Goal: Find specific page/section: Find specific page/section

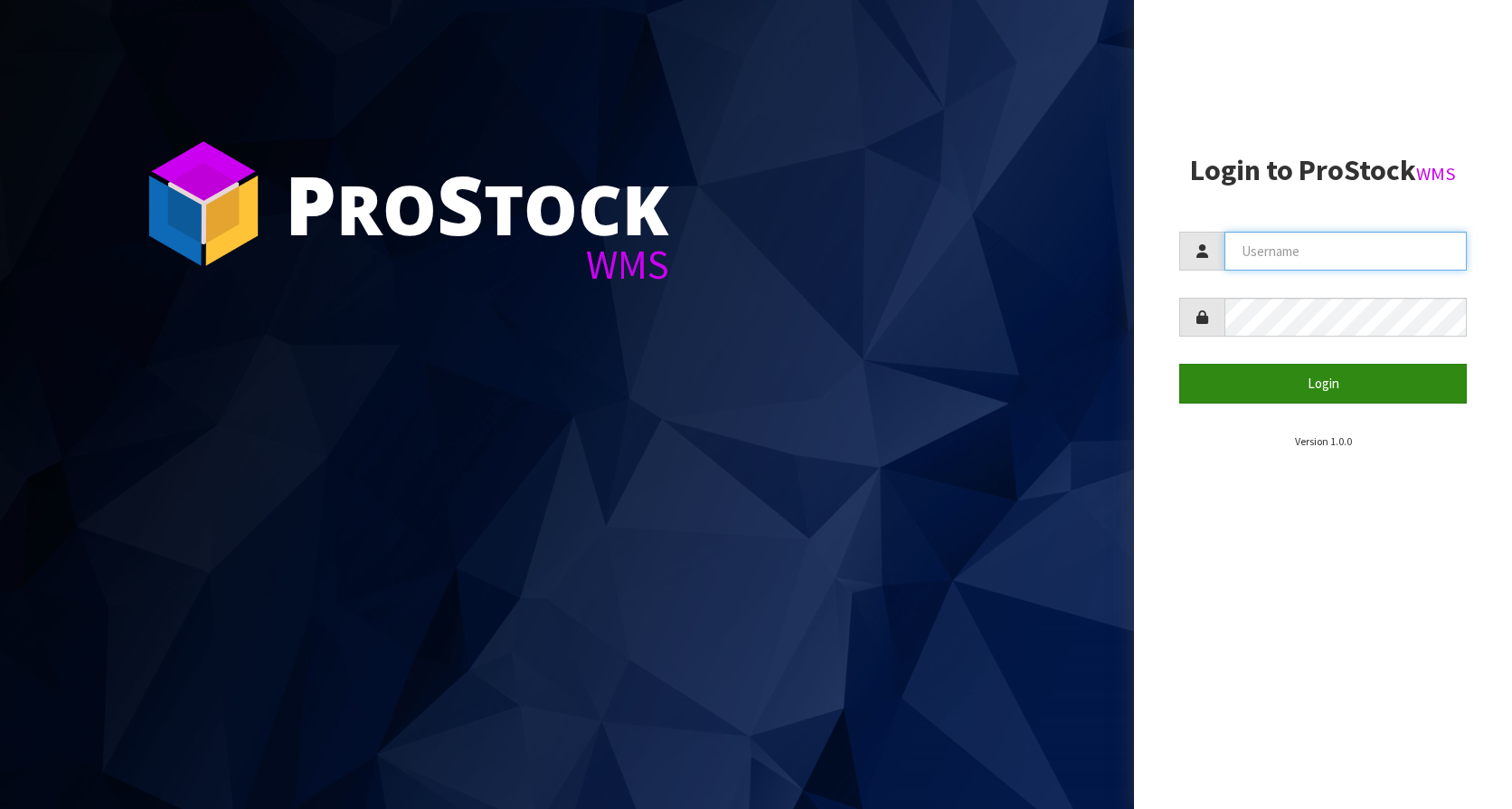
type input "KitchenAid"
click at [1233, 380] on button "Login" at bounding box center [1322, 383] width 287 height 39
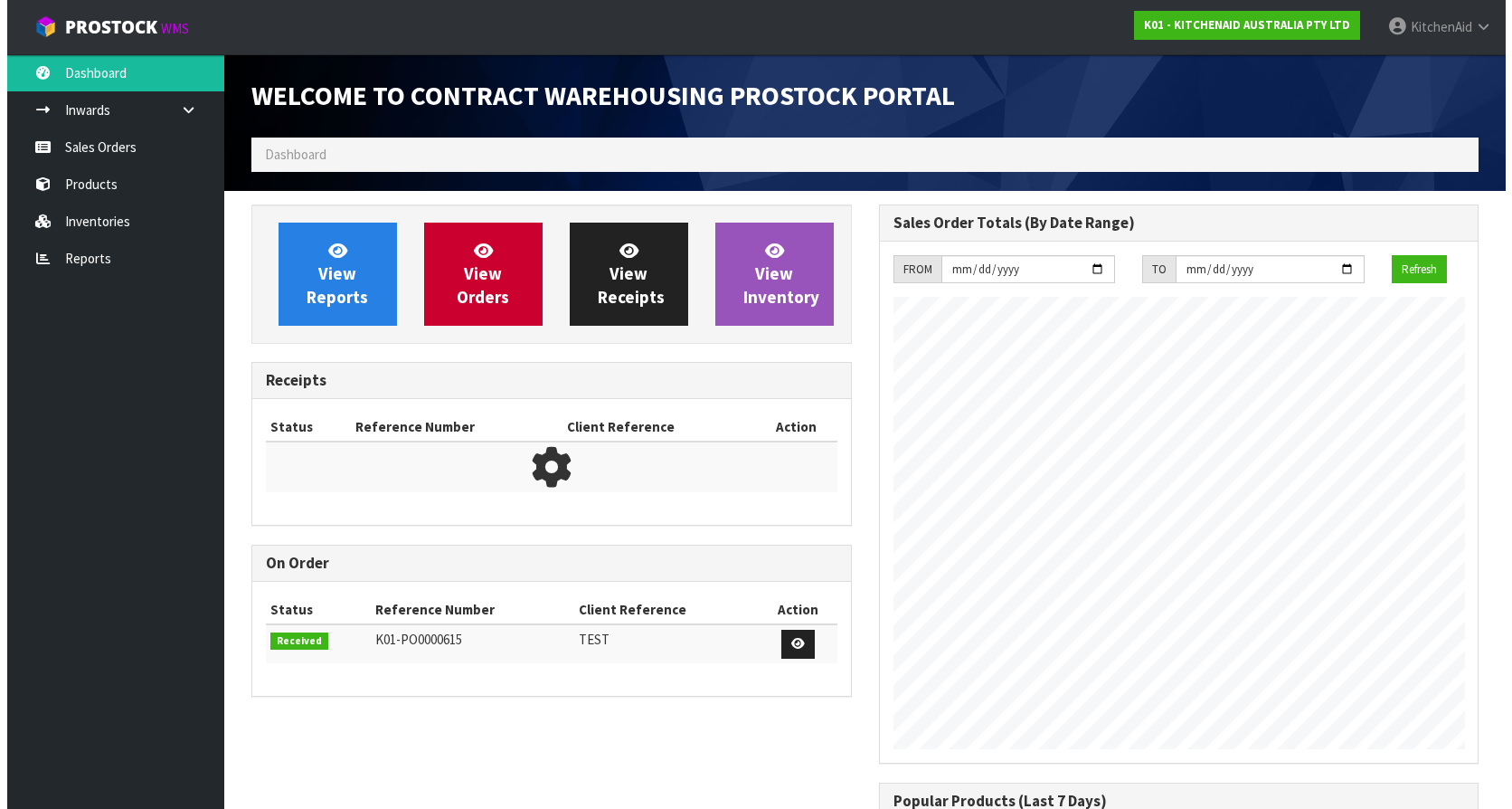
scroll to position [1003, 627]
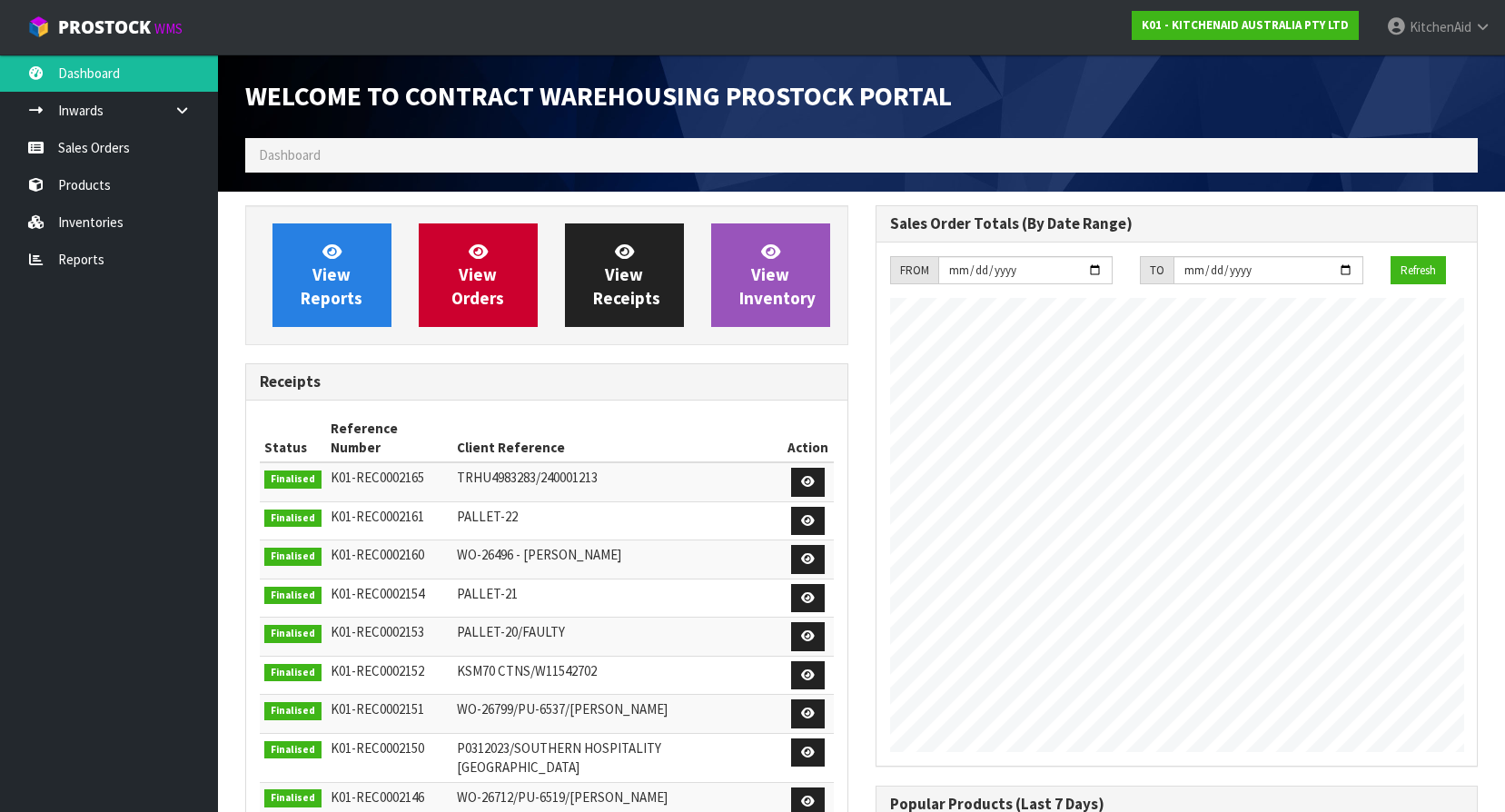
click at [526, 144] on ol "Dashboard" at bounding box center [861, 155] width 1232 height 34
click at [466, 160] on ol "Dashboard" at bounding box center [861, 155] width 1232 height 34
click at [305, 149] on span "Dashboard" at bounding box center [290, 154] width 61 height 17
click at [314, 152] on span "Dashboard" at bounding box center [290, 154] width 61 height 17
click at [380, 157] on ol "Dashboard" at bounding box center [861, 155] width 1232 height 34
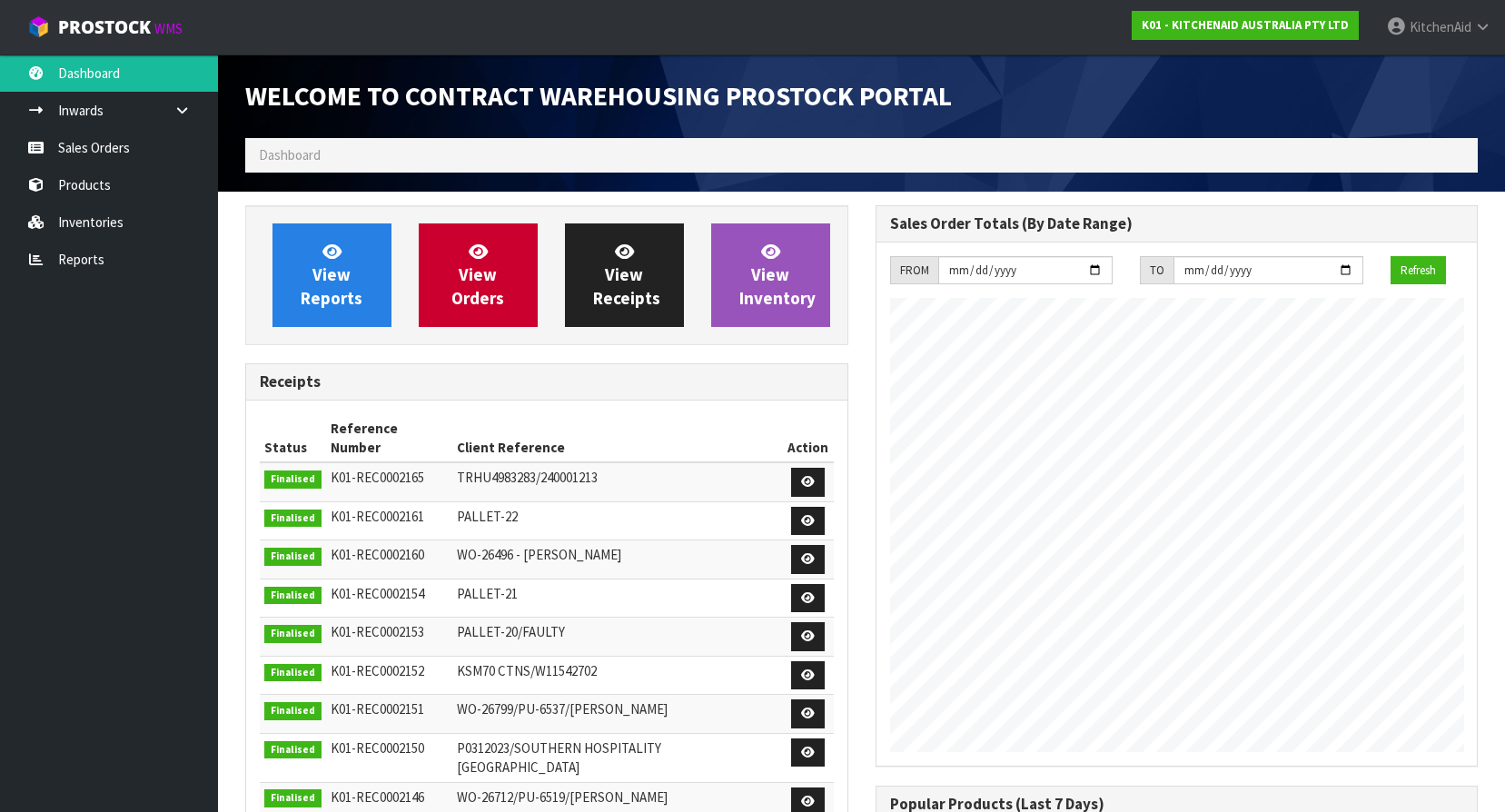
drag, startPoint x: 107, startPoint y: 394, endPoint x: 163, endPoint y: 309, distance: 101.8
click at [112, 386] on ul "Dashboard Inwards Purchase Orders Receipts Sales Orders Products Inventories Re…" at bounding box center [109, 433] width 218 height 758
click at [295, 154] on span "Dashboard" at bounding box center [290, 154] width 61 height 17
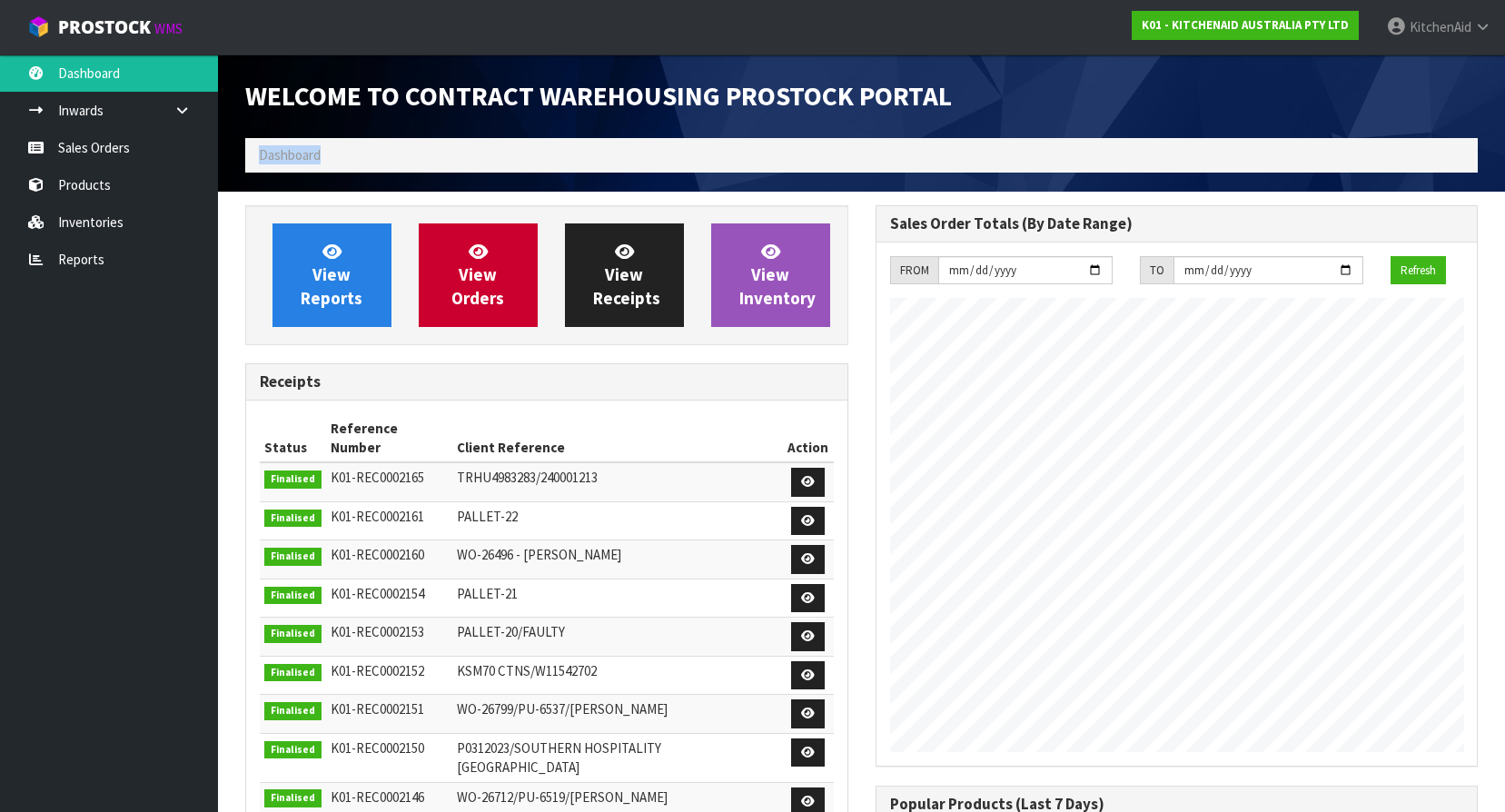
drag, startPoint x: 295, startPoint y: 154, endPoint x: 367, endPoint y: 154, distance: 72.0
click at [367, 154] on ol "Dashboard" at bounding box center [861, 155] width 1232 height 34
click at [351, 154] on ol "Dashboard" at bounding box center [861, 155] width 1232 height 34
click at [308, 162] on span "Dashboard" at bounding box center [290, 154] width 61 height 17
click at [116, 179] on link "Products" at bounding box center [109, 185] width 218 height 38
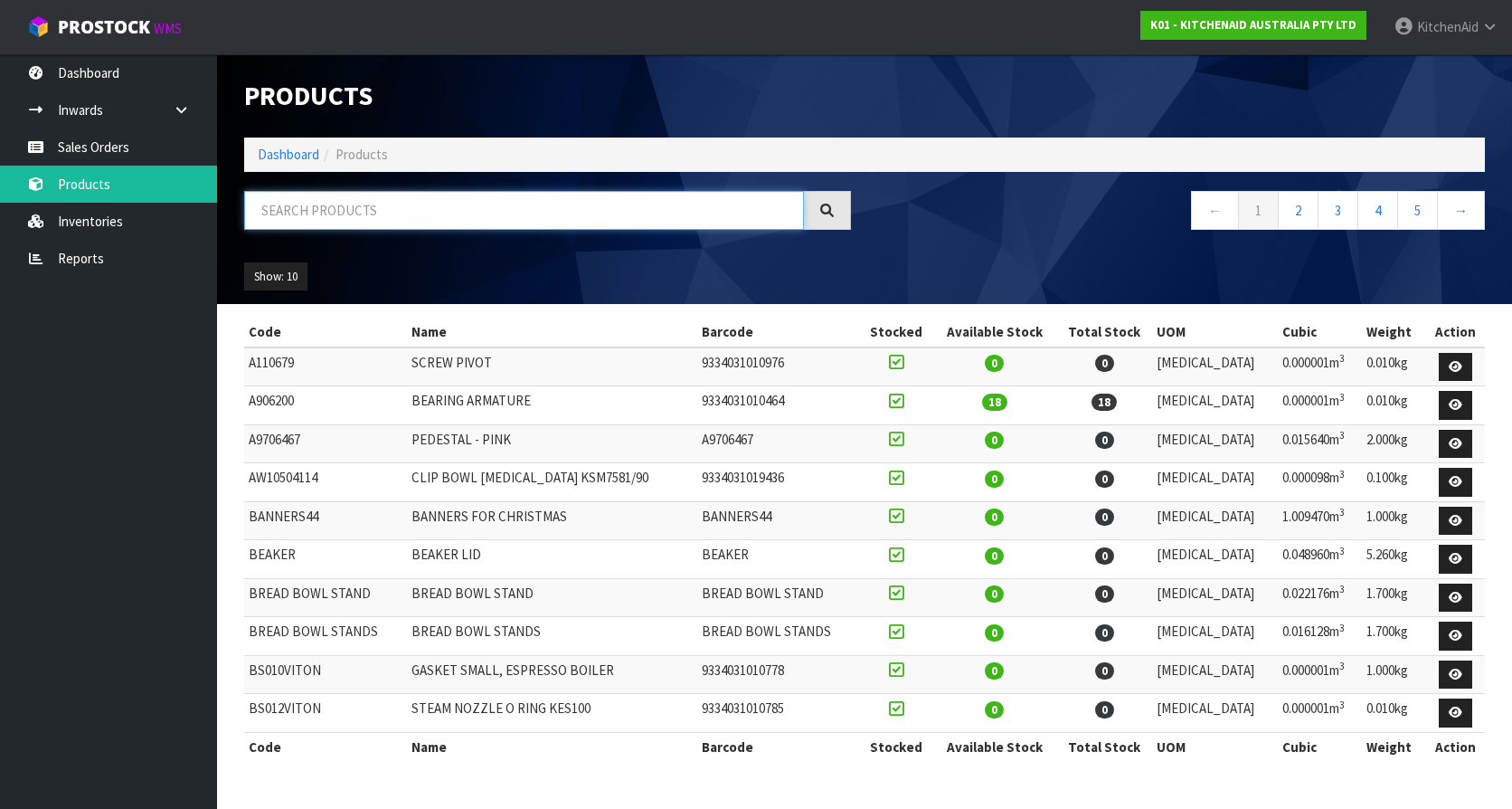
click at [406, 212] on input "text" at bounding box center [523, 211] width 560 height 39
paste input "W11555365"
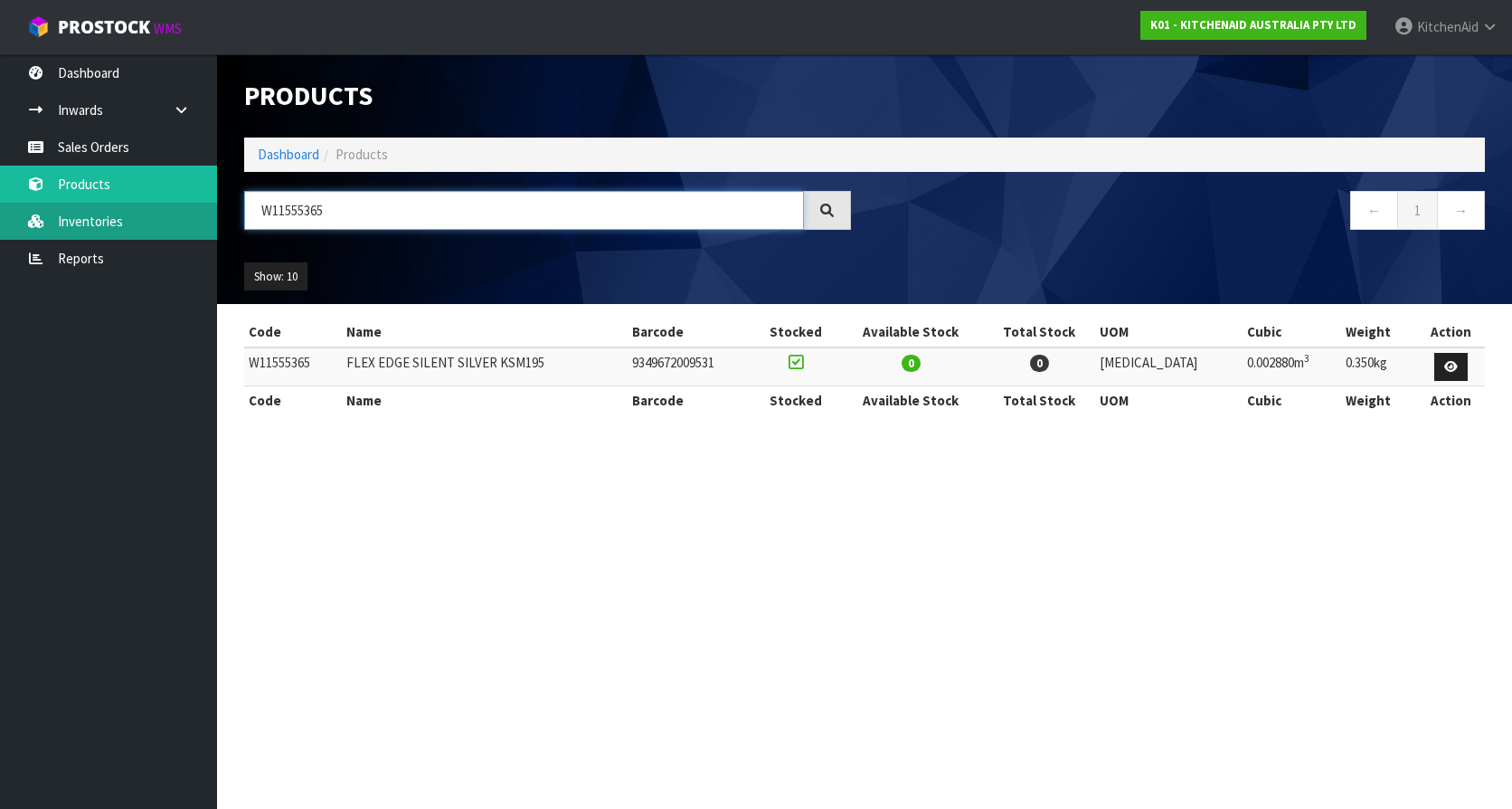
drag, startPoint x: 364, startPoint y: 209, endPoint x: 191, endPoint y: 218, distance: 173.2
click at [189, 215] on body "Toggle navigation ProStock WMS K01 - KITCHENAID AUSTRALIA PTY LTD [GEOGRAPHIC_D…" at bounding box center [756, 404] width 1512 height 809
paste input "7"
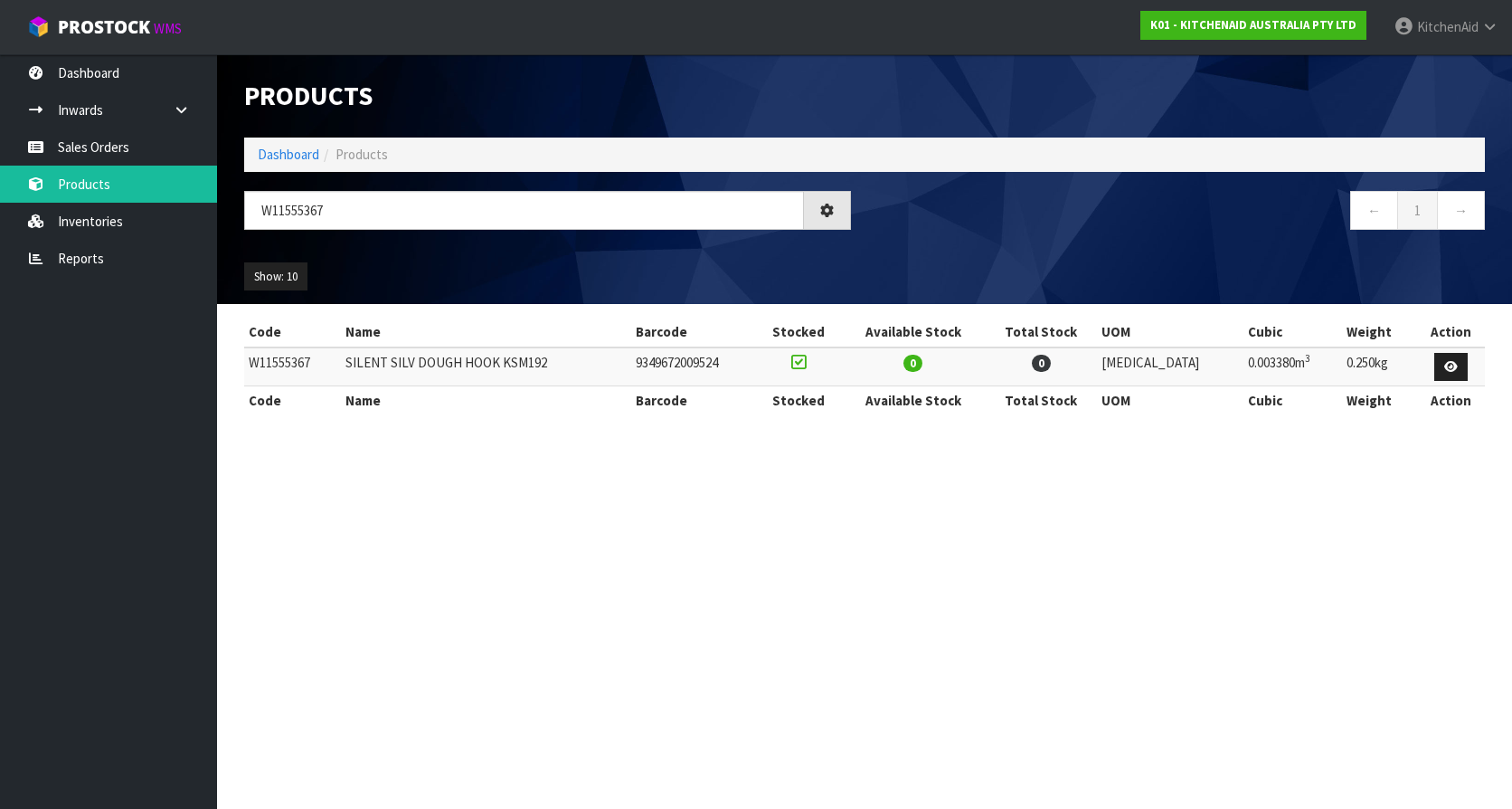
click at [787, 560] on section "Products Import Products Drop file here to import csv template Dashboard Produc…" at bounding box center [756, 404] width 1512 height 809
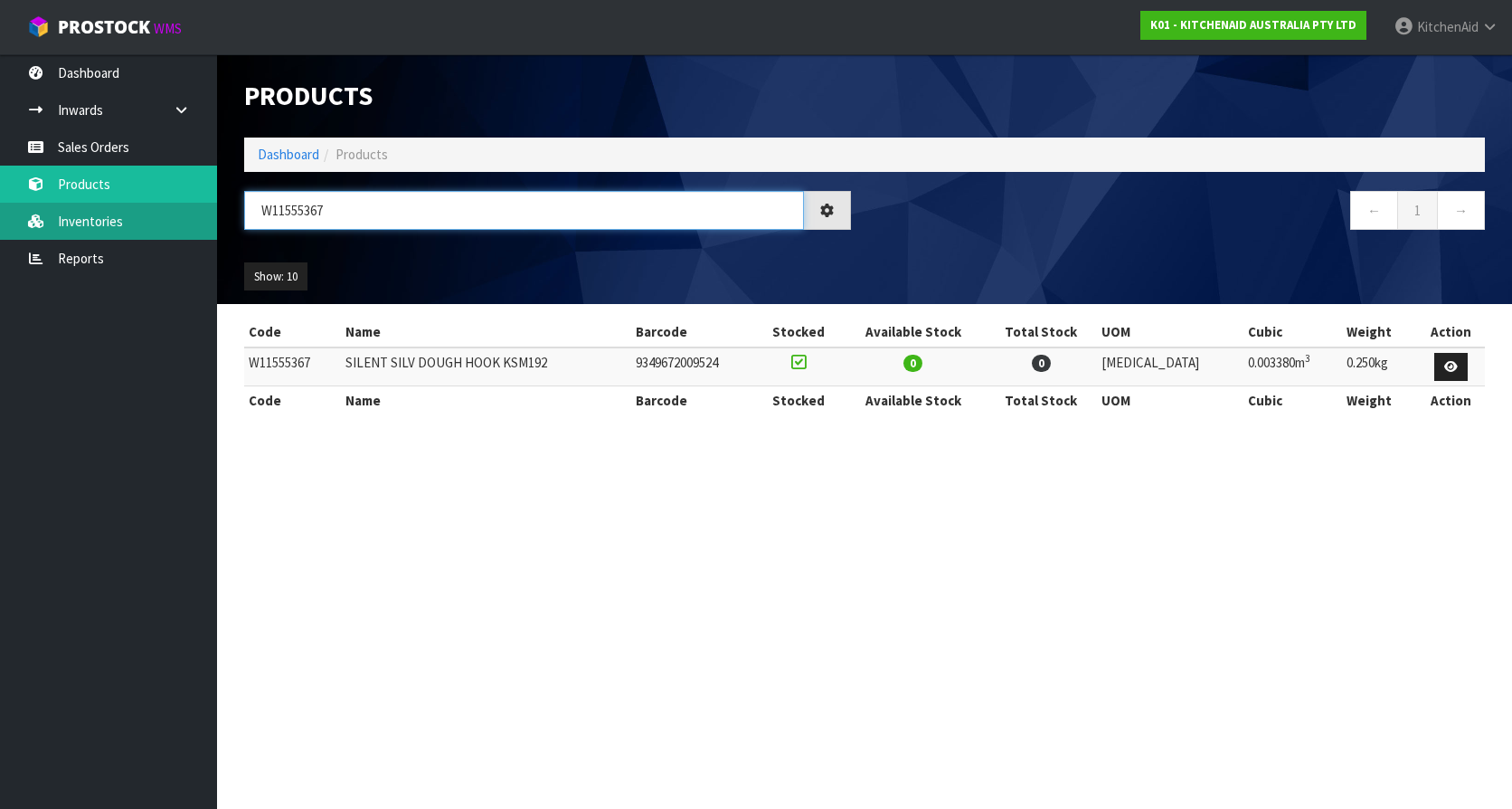
drag, startPoint x: 390, startPoint y: 218, endPoint x: 196, endPoint y: 214, distance: 194.0
click at [199, 214] on body "Toggle navigation ProStock WMS K01 - KITCHENAID AUSTRALIA PTY LTD [GEOGRAPHIC_D…" at bounding box center [756, 404] width 1512 height 809
paste input "5"
drag, startPoint x: 423, startPoint y: 215, endPoint x: 249, endPoint y: 210, distance: 174.1
click at [249, 210] on input "W11555365" at bounding box center [523, 211] width 560 height 39
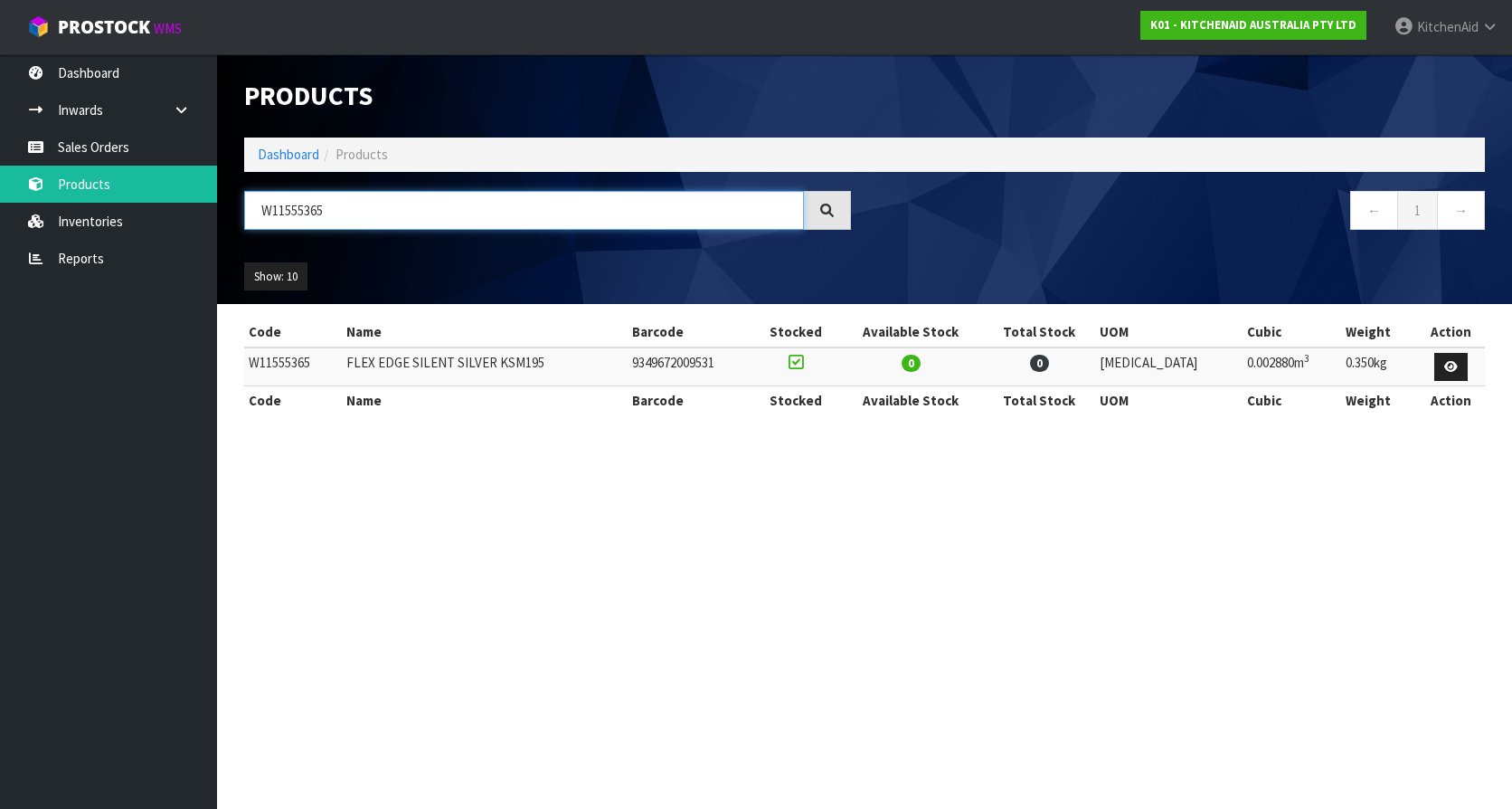
paste input "6"
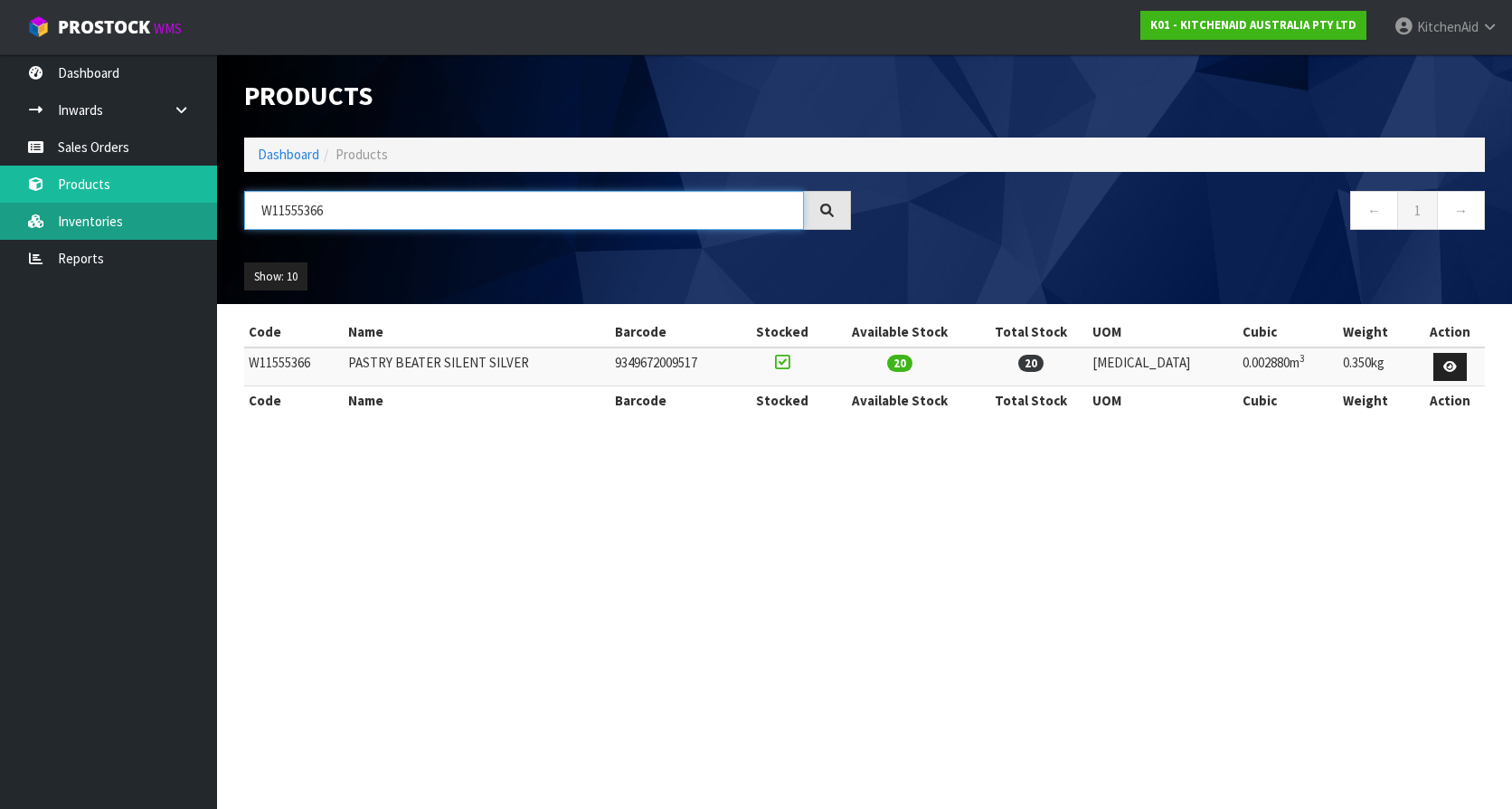
drag, startPoint x: 393, startPoint y: 214, endPoint x: 171, endPoint y: 208, distance: 222.1
click at [169, 207] on body "Toggle navigation ProStock WMS K01 - KITCHENAID AUSTRALIA PTY LTD [GEOGRAPHIC_D…" at bounding box center [756, 404] width 1512 height 809
paste input "030"
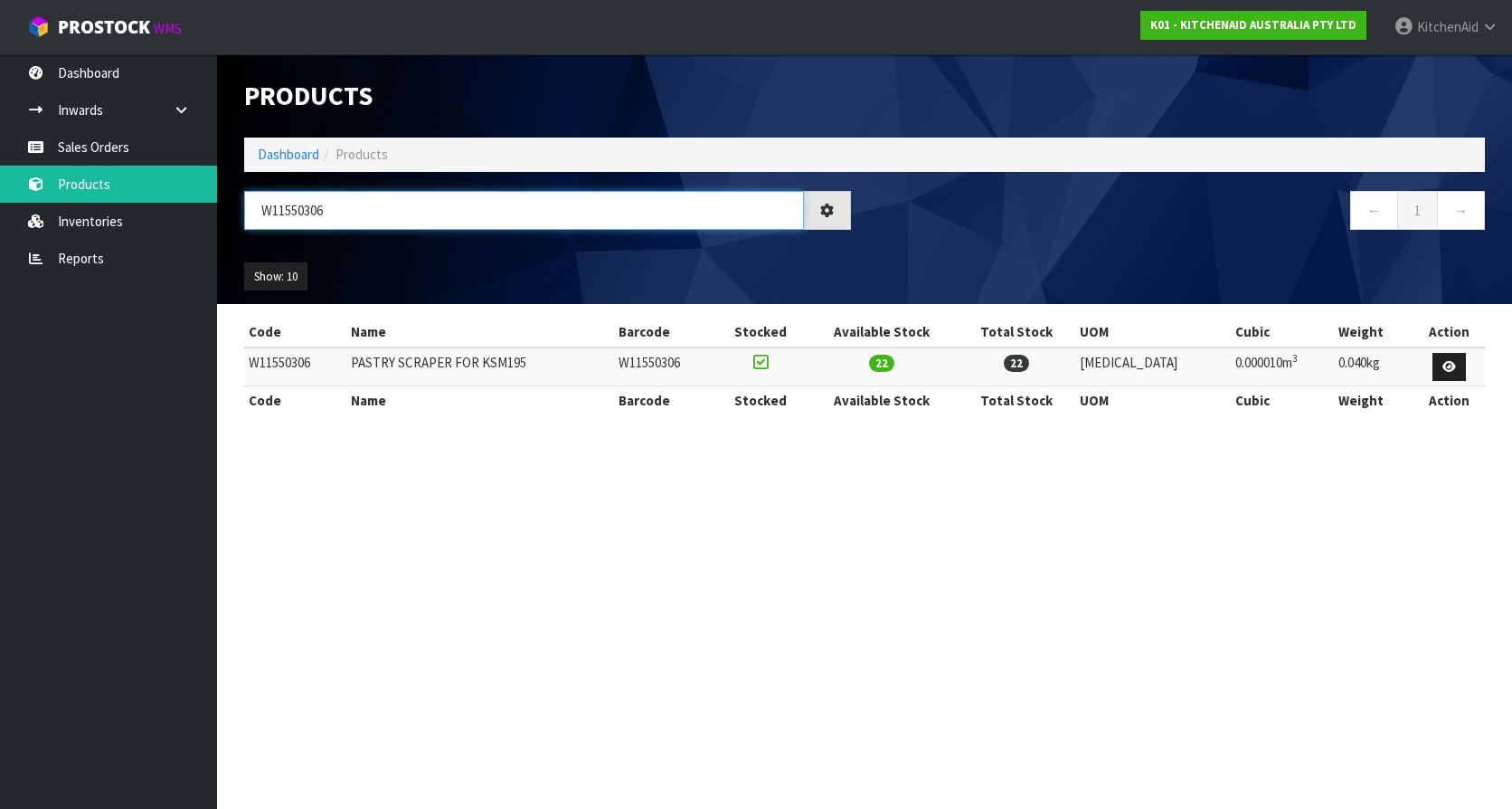
drag, startPoint x: 391, startPoint y: 211, endPoint x: 232, endPoint y: 213, distance: 159.0
click at [232, 213] on div "W11550306" at bounding box center [547, 217] width 634 height 52
paste input "5KSMTHPS"
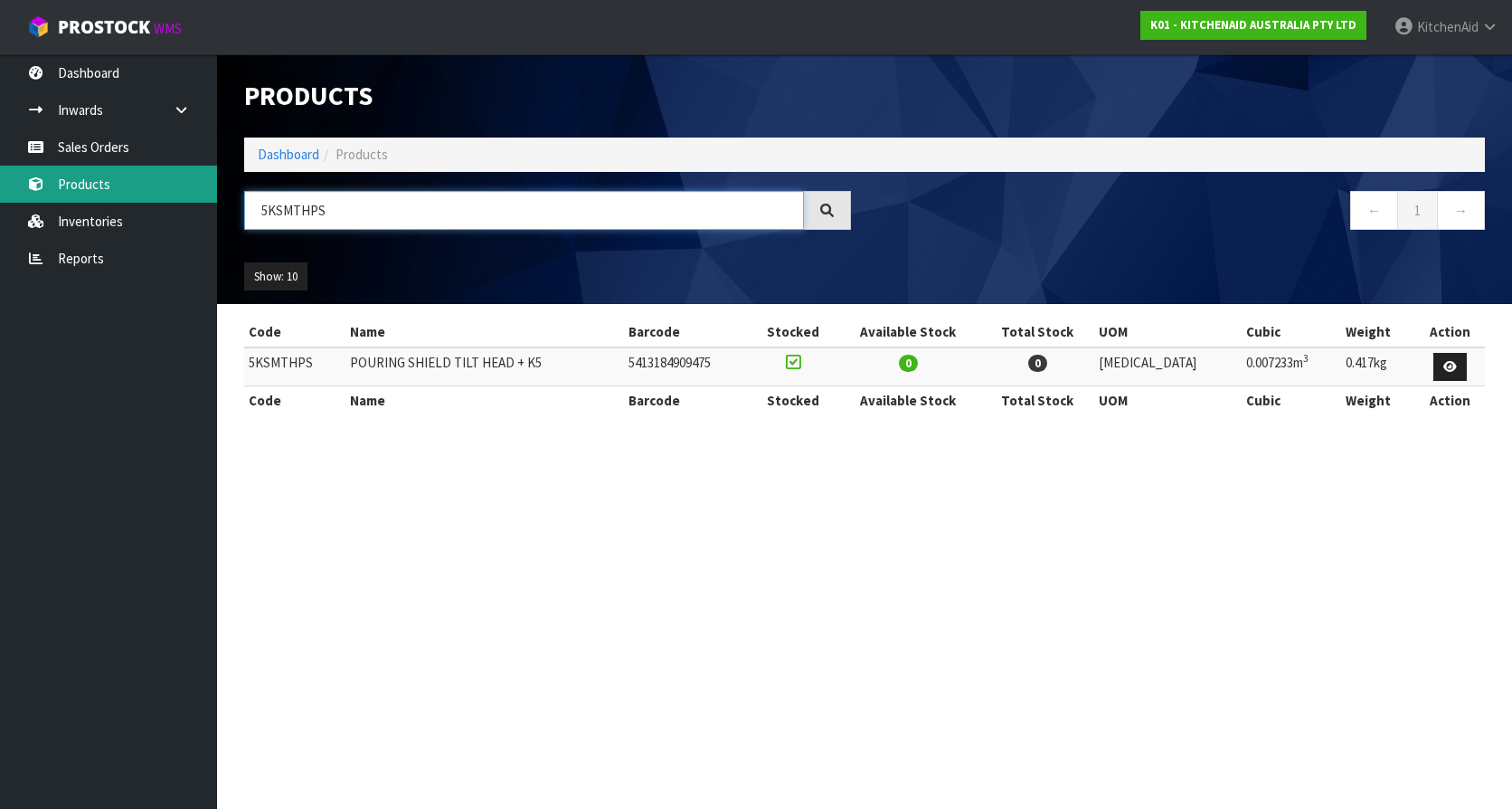
drag, startPoint x: 422, startPoint y: 215, endPoint x: 59, endPoint y: 198, distance: 363.4
click at [77, 200] on body "Toggle navigation ProStock WMS K01 - KITCHENAID AUSTRALIA PTY LTD [GEOGRAPHIC_D…" at bounding box center [756, 404] width 1512 height 809
paste input "195PSABT"
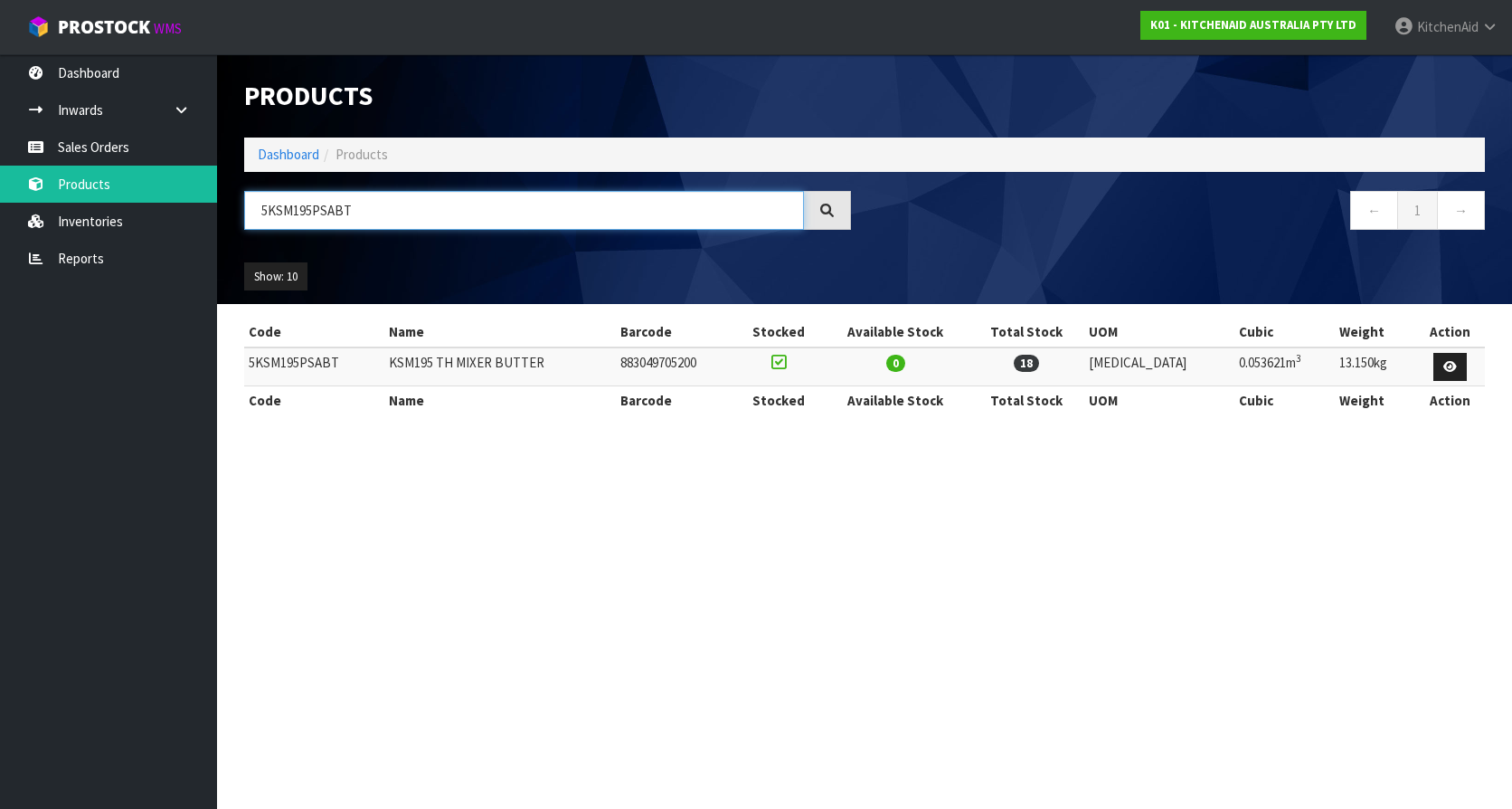
type input "5KSM195PSABT"
